Goal: Transaction & Acquisition: Download file/media

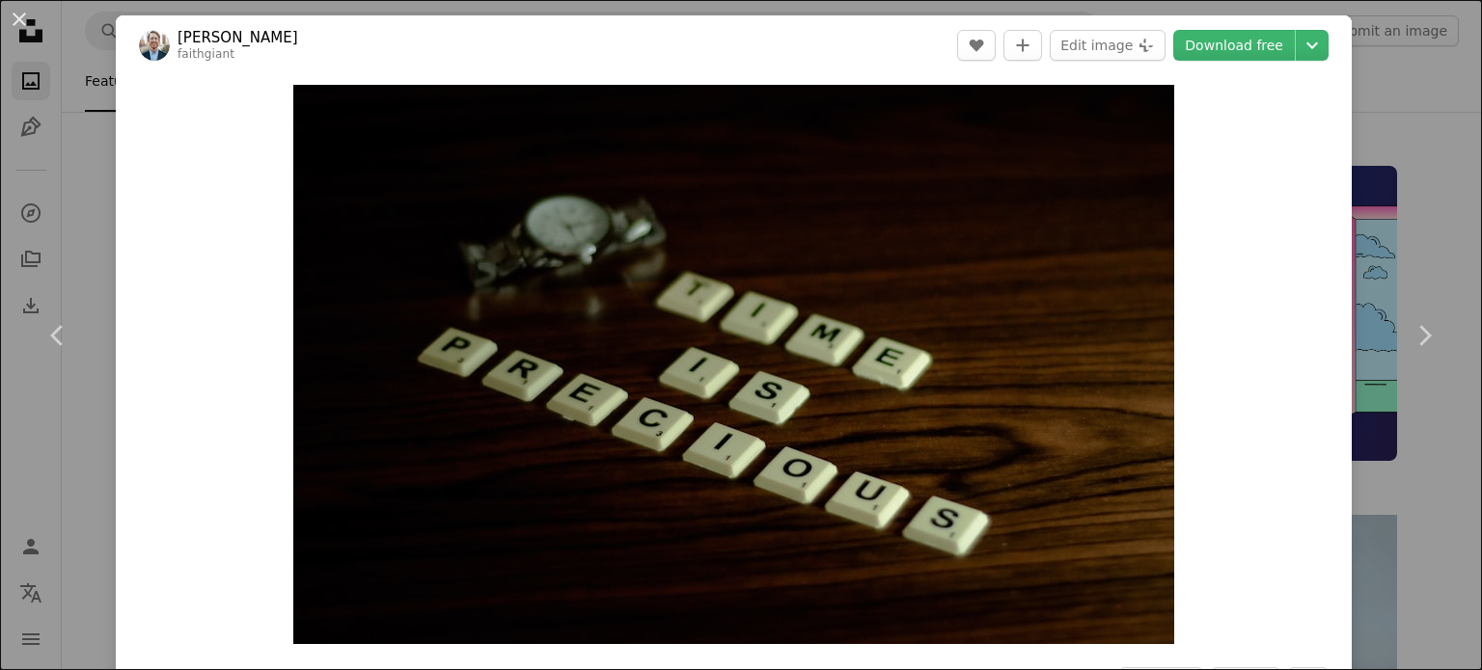
scroll to position [7067, 0]
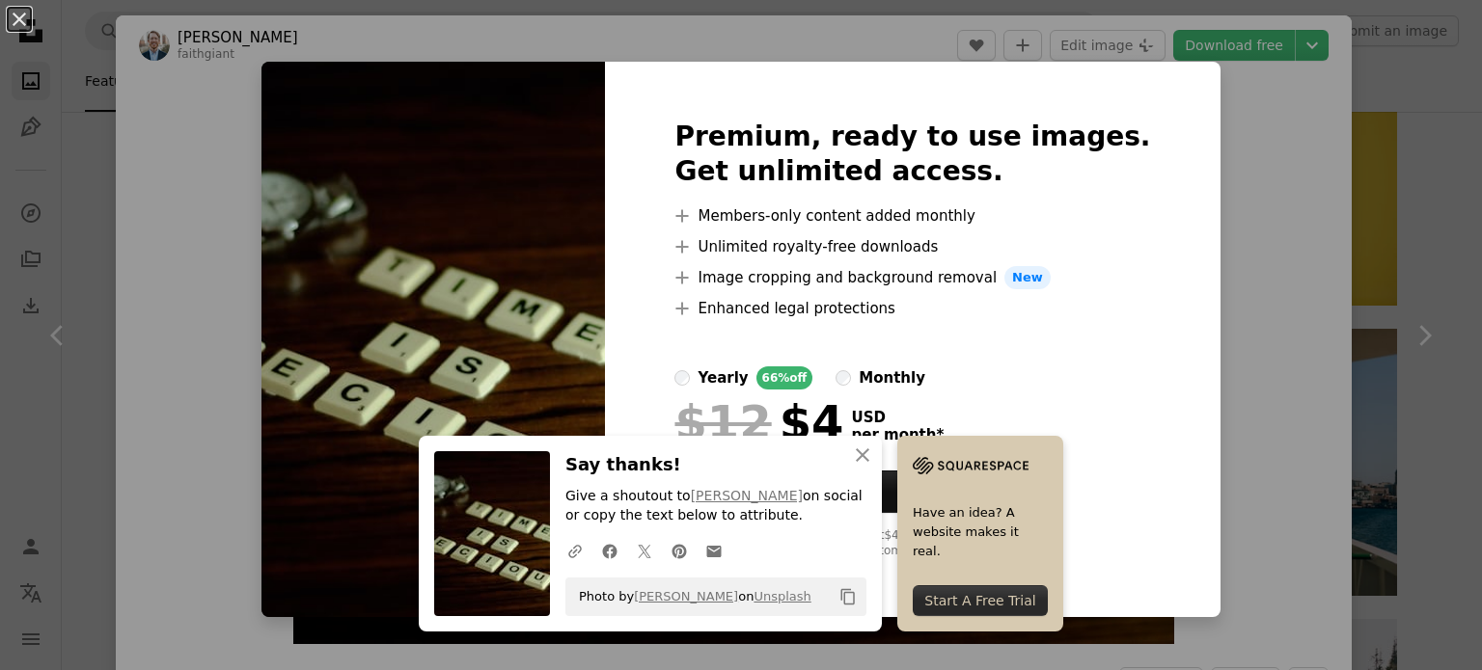
click at [1281, 238] on div "An X shape Premium, ready to use images. Get unlimited access. A plus sign Memb…" at bounding box center [741, 335] width 1482 height 670
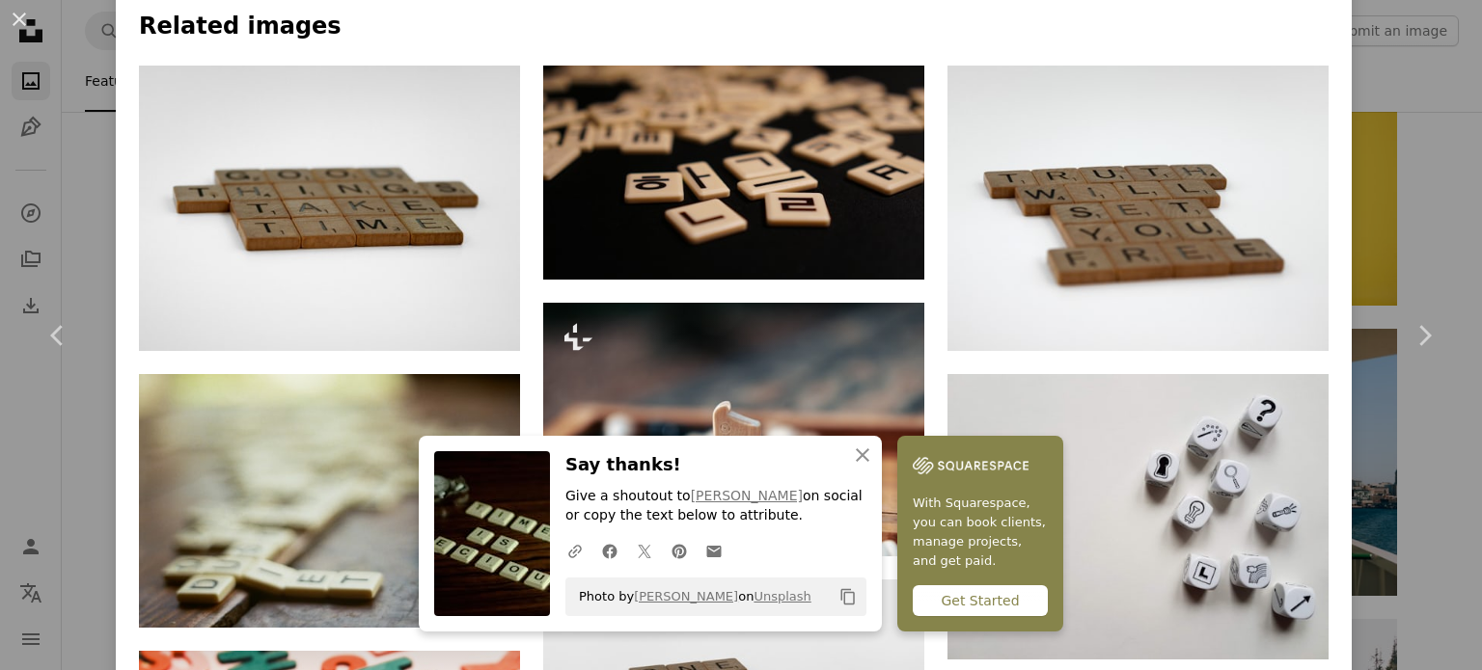
scroll to position [1520, 0]
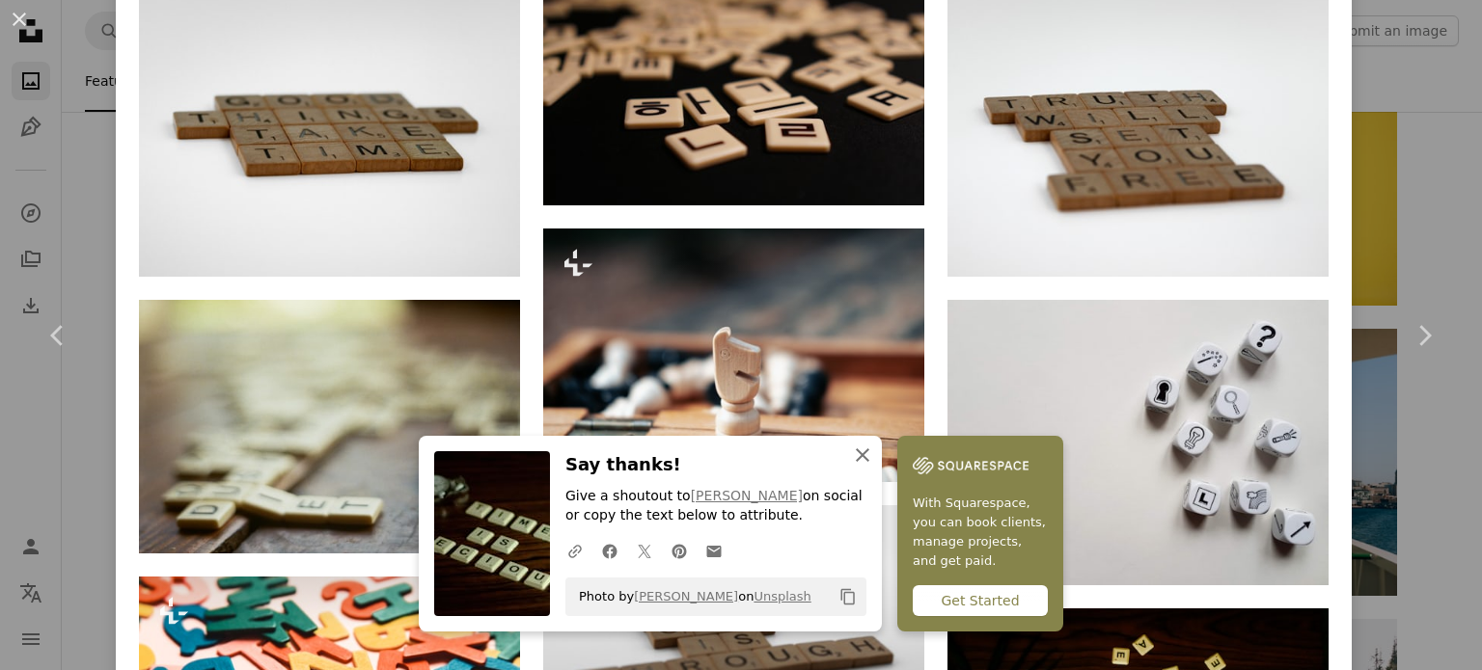
click at [869, 458] on icon "button" at bounding box center [863, 456] width 14 height 14
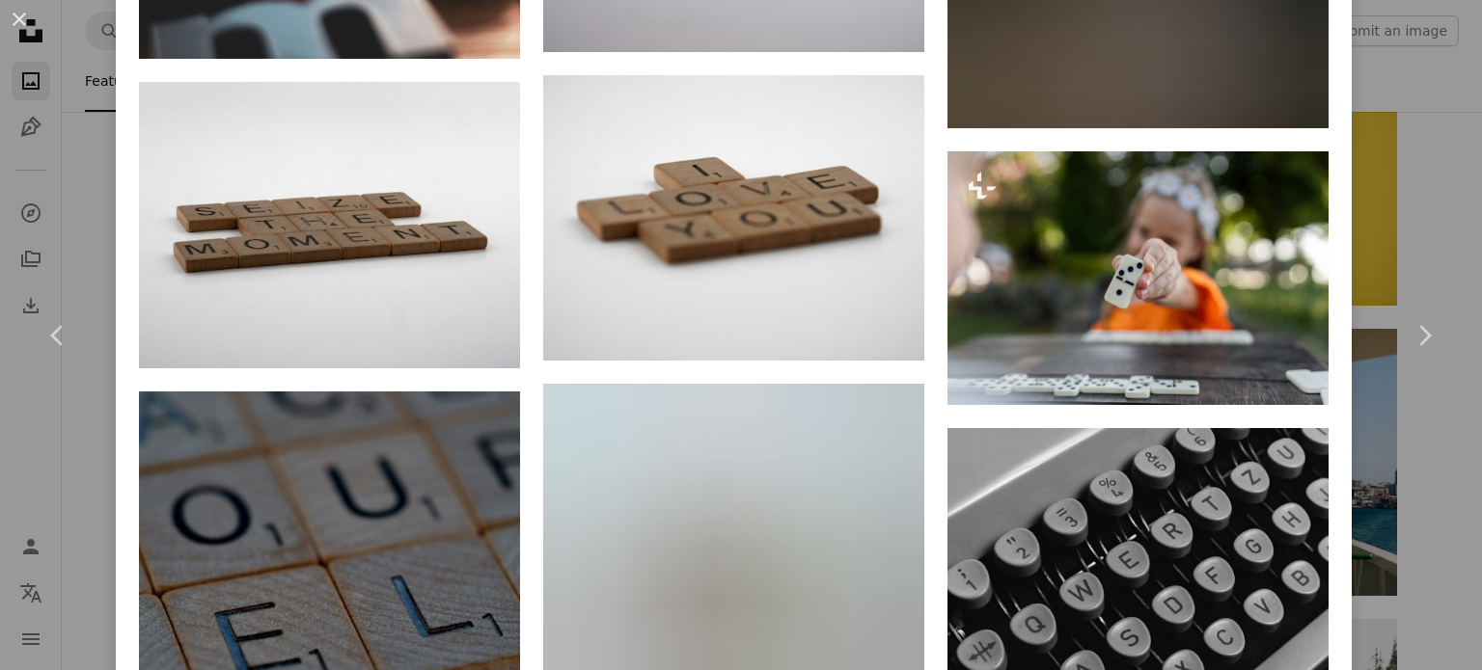
scroll to position [12133, 0]
